Goal: Transaction & Acquisition: Register for event/course

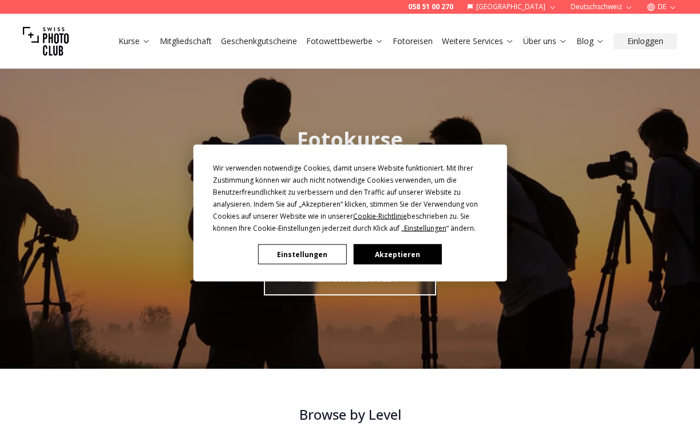
click at [394, 255] on button "Akzeptieren" at bounding box center [397, 254] width 88 height 20
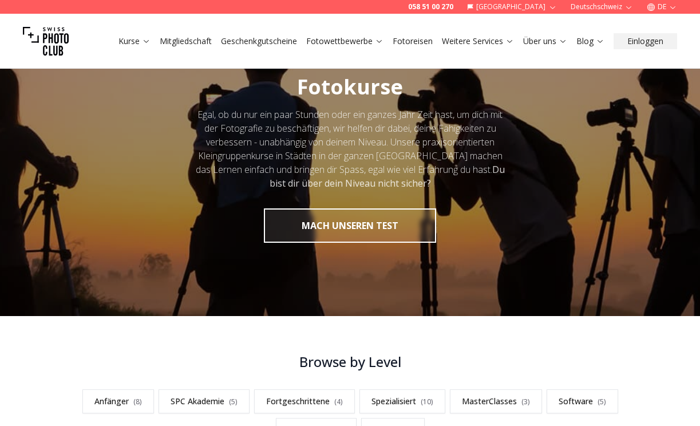
scroll to position [55, 0]
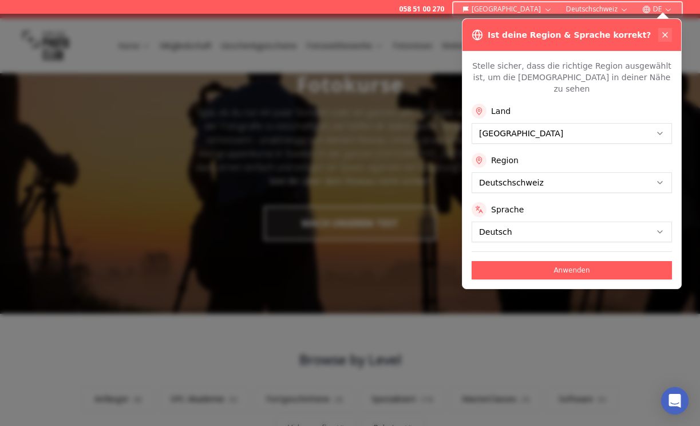
click at [662, 33] on icon at bounding box center [664, 34] width 9 height 9
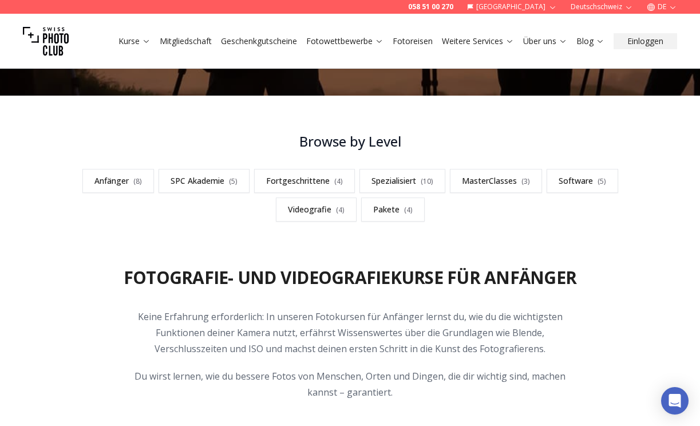
scroll to position [274, 0]
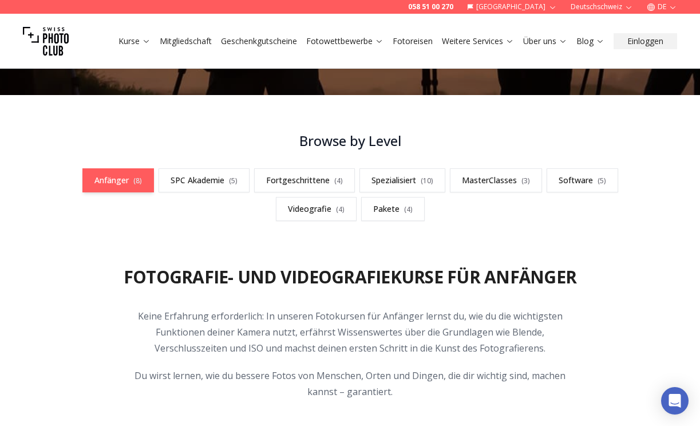
click at [104, 181] on link "Anfänger ( 8 )" at bounding box center [118, 180] width 72 height 24
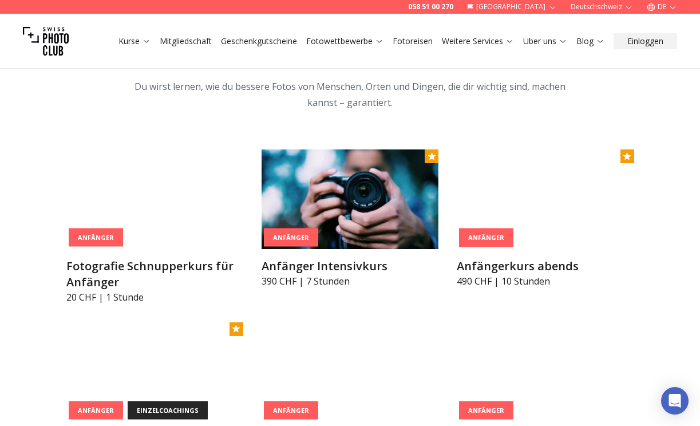
scroll to position [565, 0]
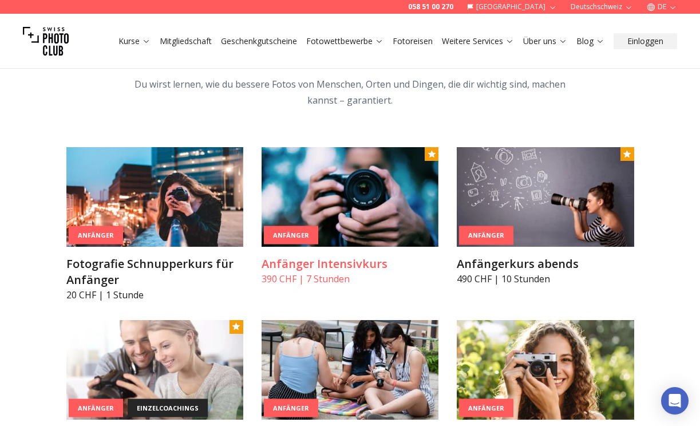
click at [355, 189] on img at bounding box center [350, 197] width 177 height 100
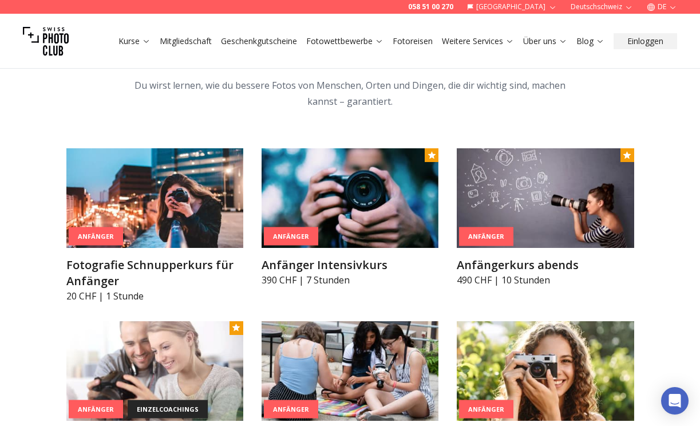
scroll to position [565, 0]
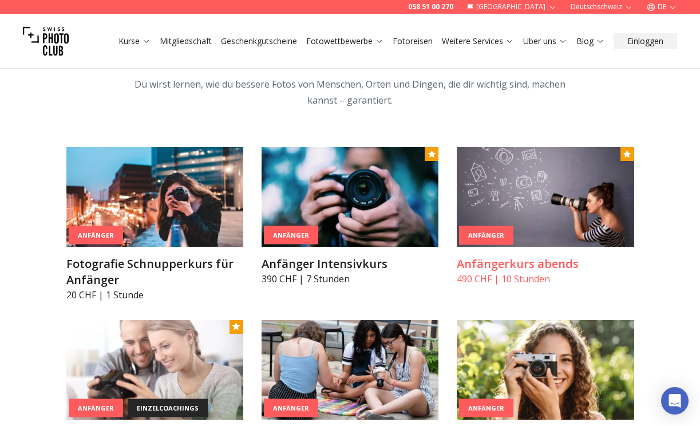
click at [529, 202] on img at bounding box center [545, 197] width 177 height 100
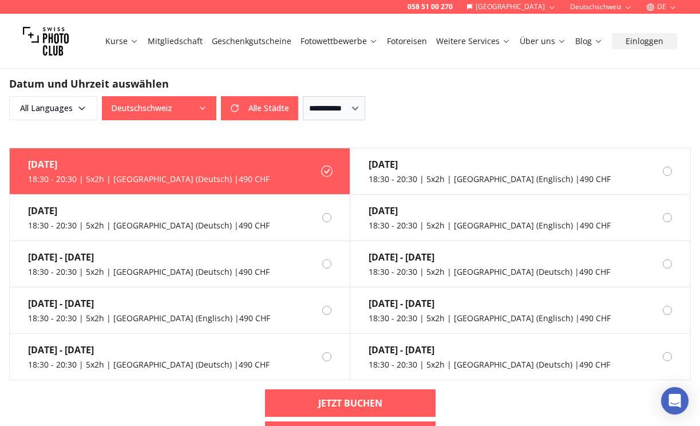
scroll to position [846, 0]
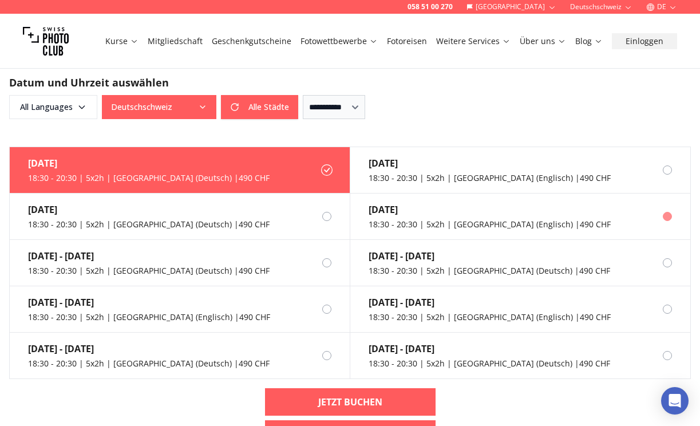
click at [458, 203] on div "[DATE]" at bounding box center [490, 210] width 242 height 14
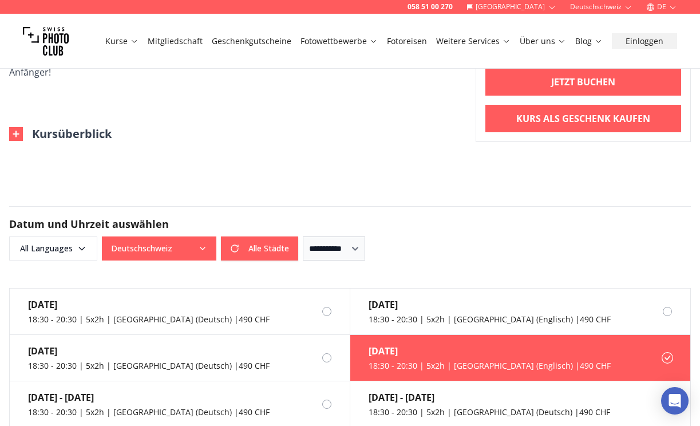
scroll to position [700, 0]
